Goal: Communication & Community: Answer question/provide support

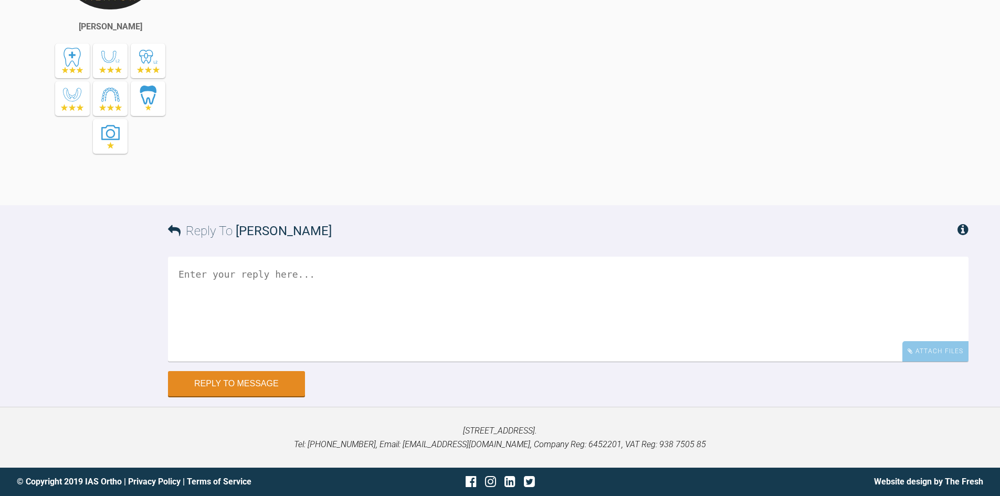
scroll to position [6540, 0]
click at [536, 305] on textarea at bounding box center [568, 309] width 800 height 105
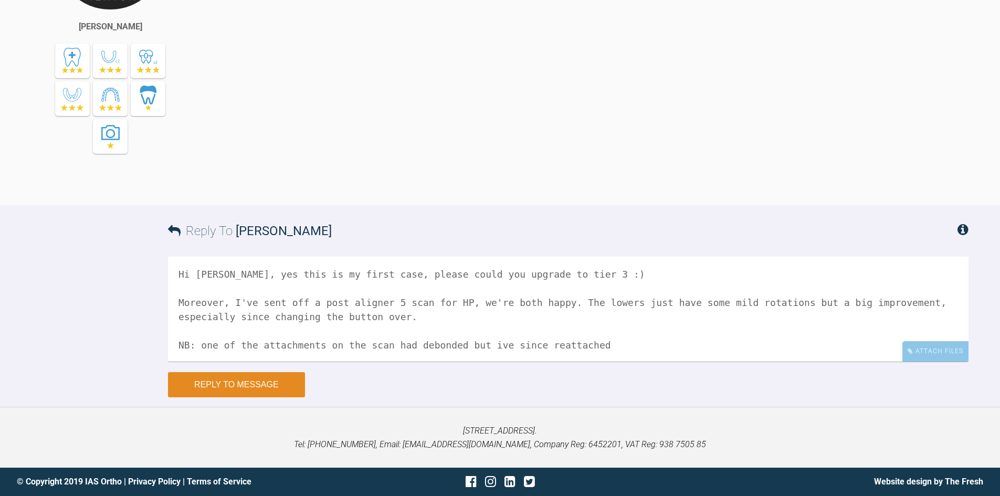
type textarea "Hi Kelly, yes this is my first case, please could you upgrade to tier 3 :) More…"
click at [182, 386] on button "Reply to Message" at bounding box center [236, 384] width 137 height 25
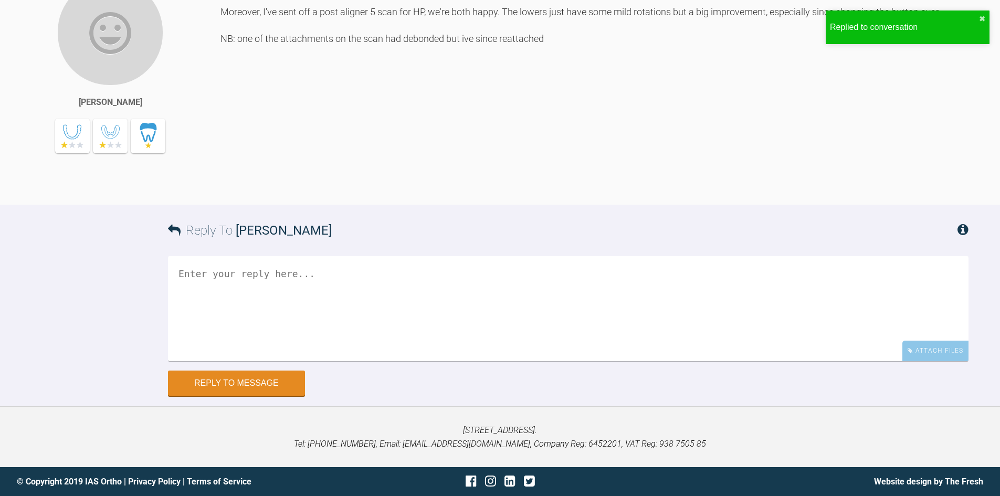
scroll to position [6865, 0]
